Goal: Find specific page/section: Find specific page/section

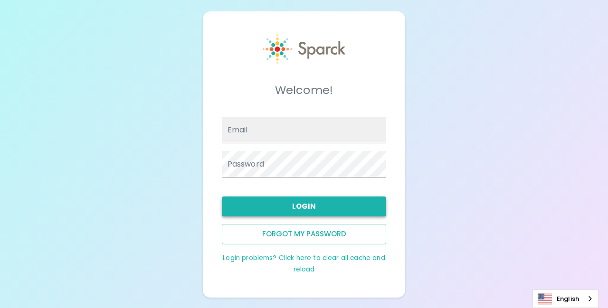
type input "[EMAIL_ADDRESS][DOMAIN_NAME]"
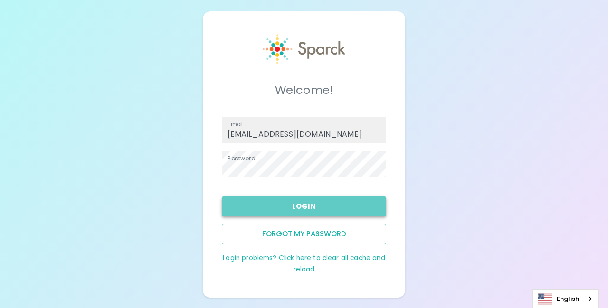
click at [286, 207] on button "Login" at bounding box center [304, 207] width 165 height 20
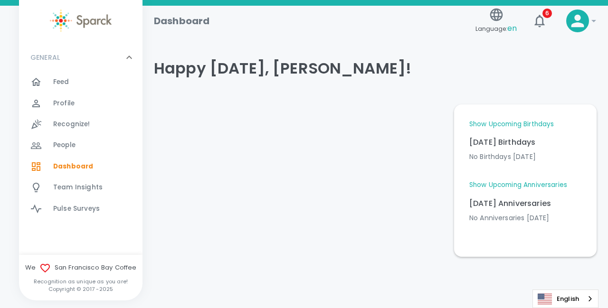
click at [593, 23] on icon at bounding box center [593, 20] width 11 height 11
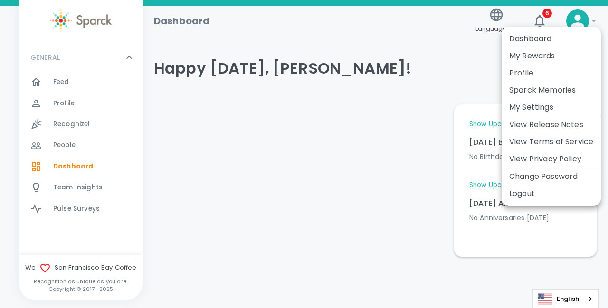
click at [543, 90] on li "Sparck Memories" at bounding box center [550, 90] width 99 height 17
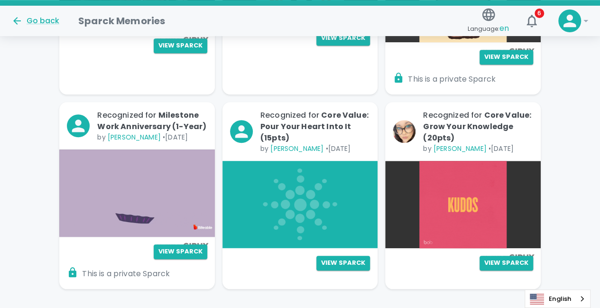
scroll to position [313, 0]
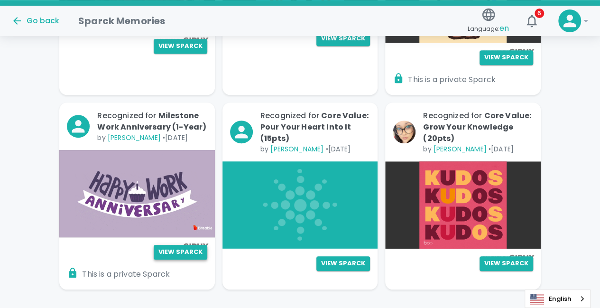
click at [173, 258] on button "View Sparck" at bounding box center [181, 252] width 54 height 15
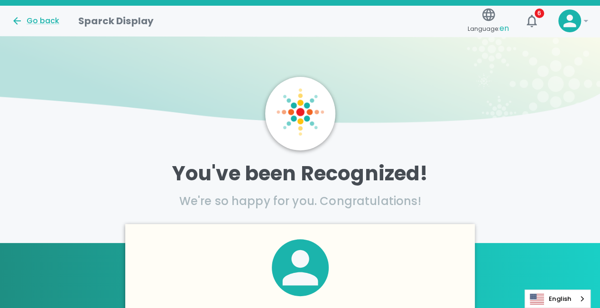
click at [577, 19] on icon at bounding box center [570, 20] width 19 height 19
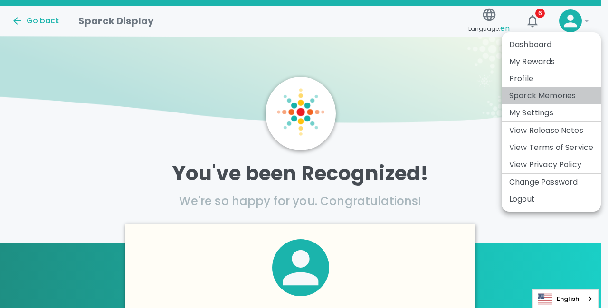
click at [527, 99] on li "Sparck Memories" at bounding box center [550, 95] width 99 height 17
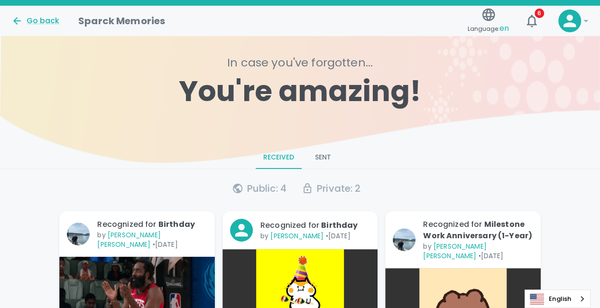
click at [320, 143] on img at bounding box center [300, 96] width 600 height 133
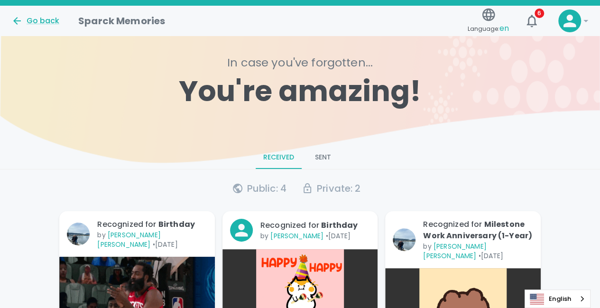
click at [323, 164] on button "Sent" at bounding box center [323, 157] width 43 height 23
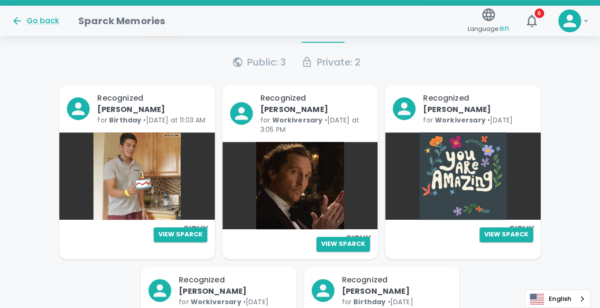
scroll to position [127, 0]
